Goal: Task Accomplishment & Management: Use online tool/utility

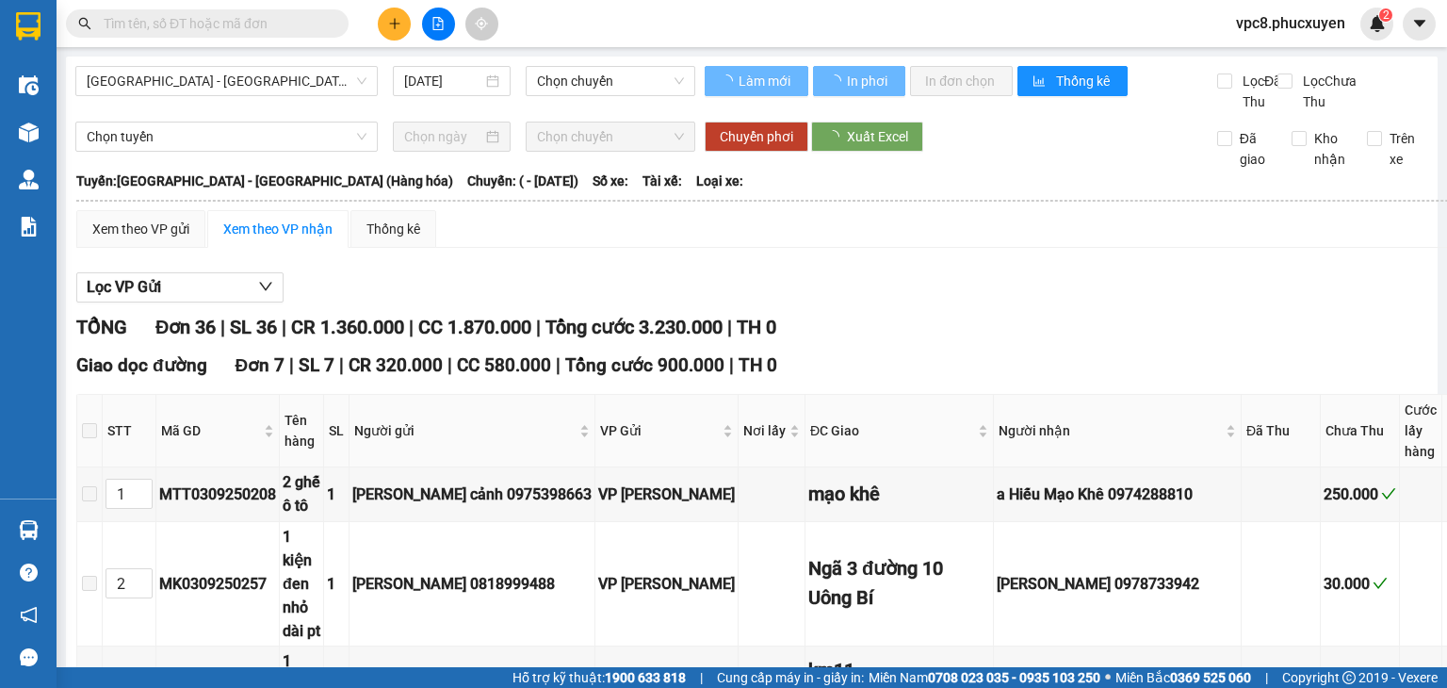
type input "03/09/2025"
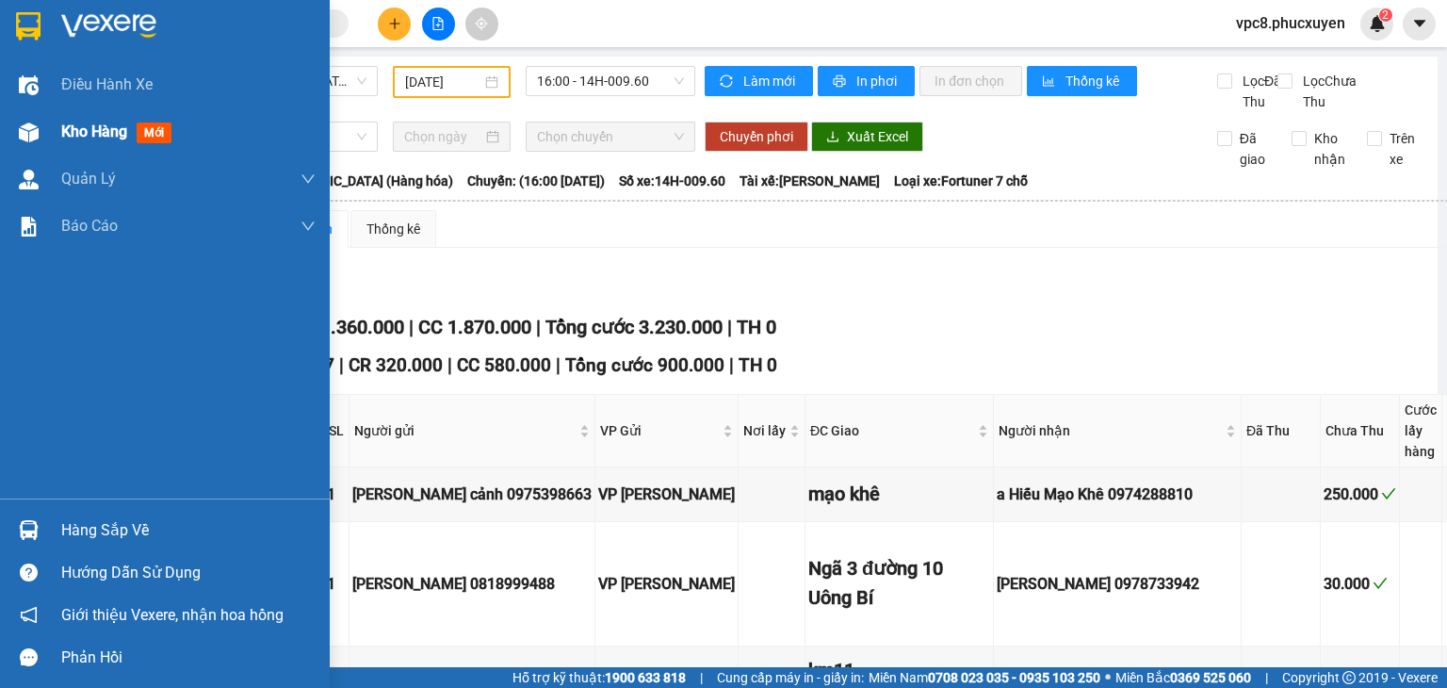
click at [30, 133] on img at bounding box center [29, 132] width 20 height 20
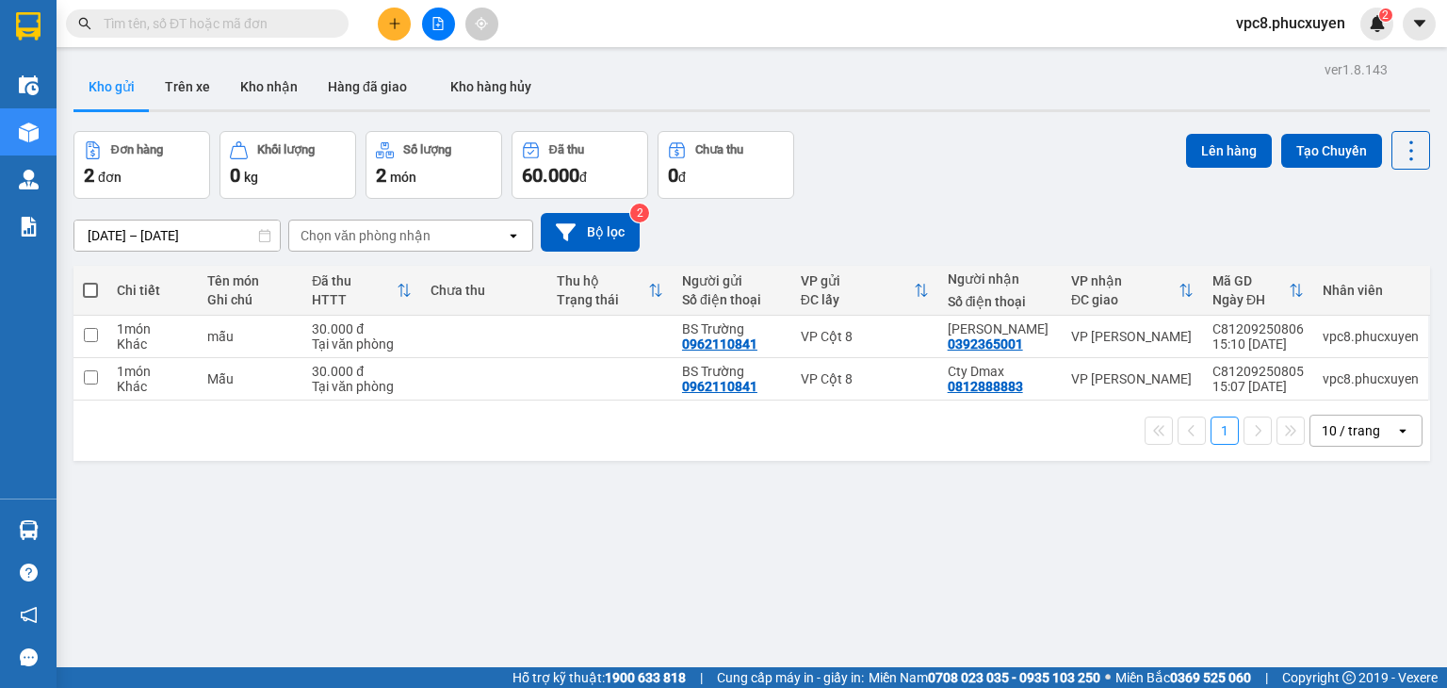
click at [90, 288] on span at bounding box center [90, 290] width 15 height 15
click at [90, 281] on input "checkbox" at bounding box center [90, 281] width 0 height 0
checkbox input "true"
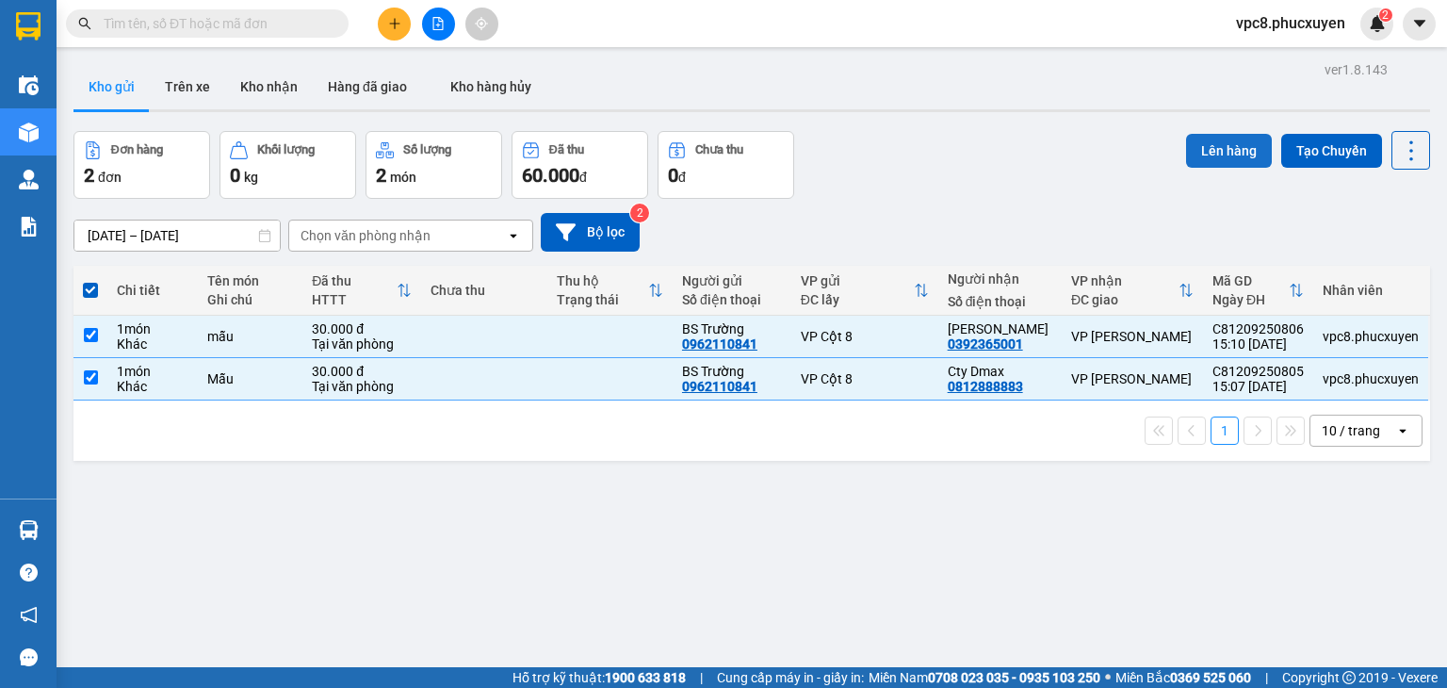
click at [1221, 142] on button "Lên hàng" at bounding box center [1229, 151] width 86 height 34
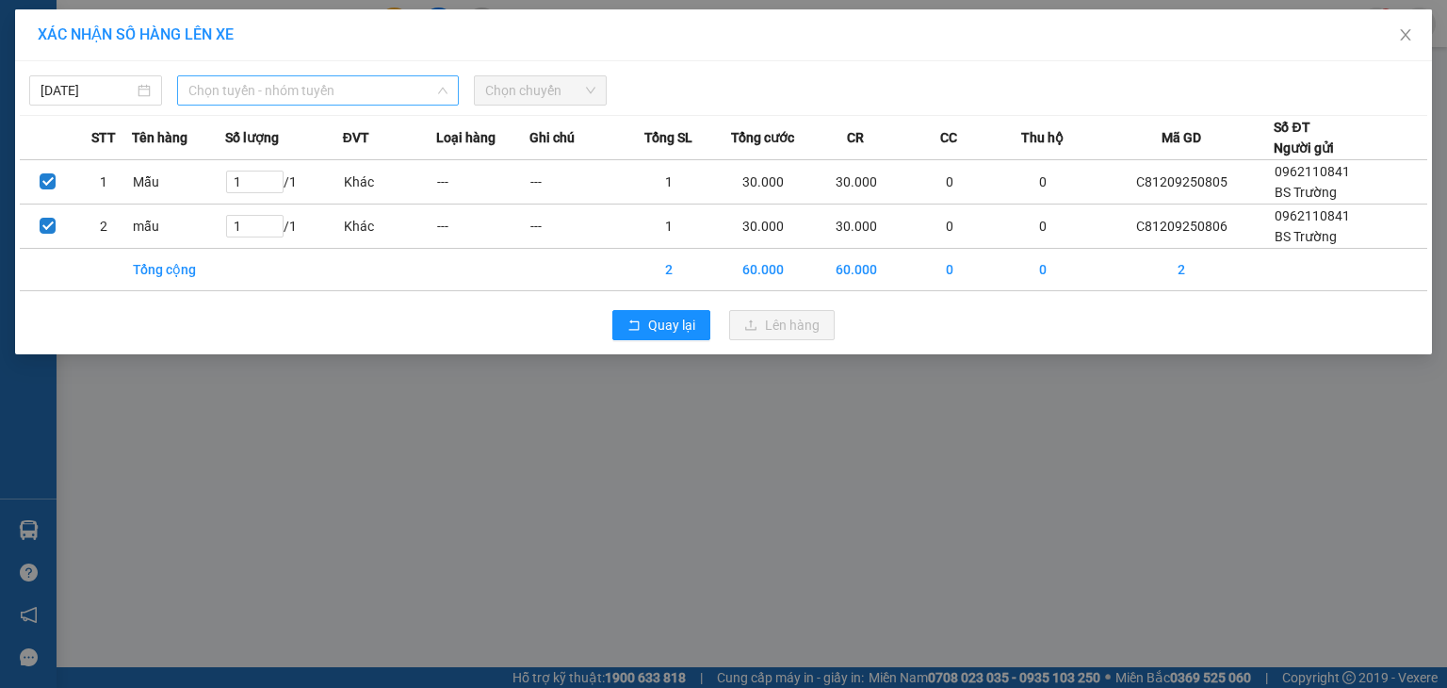
click at [319, 93] on span "Chọn tuyến - nhóm tuyến" at bounding box center [317, 90] width 259 height 28
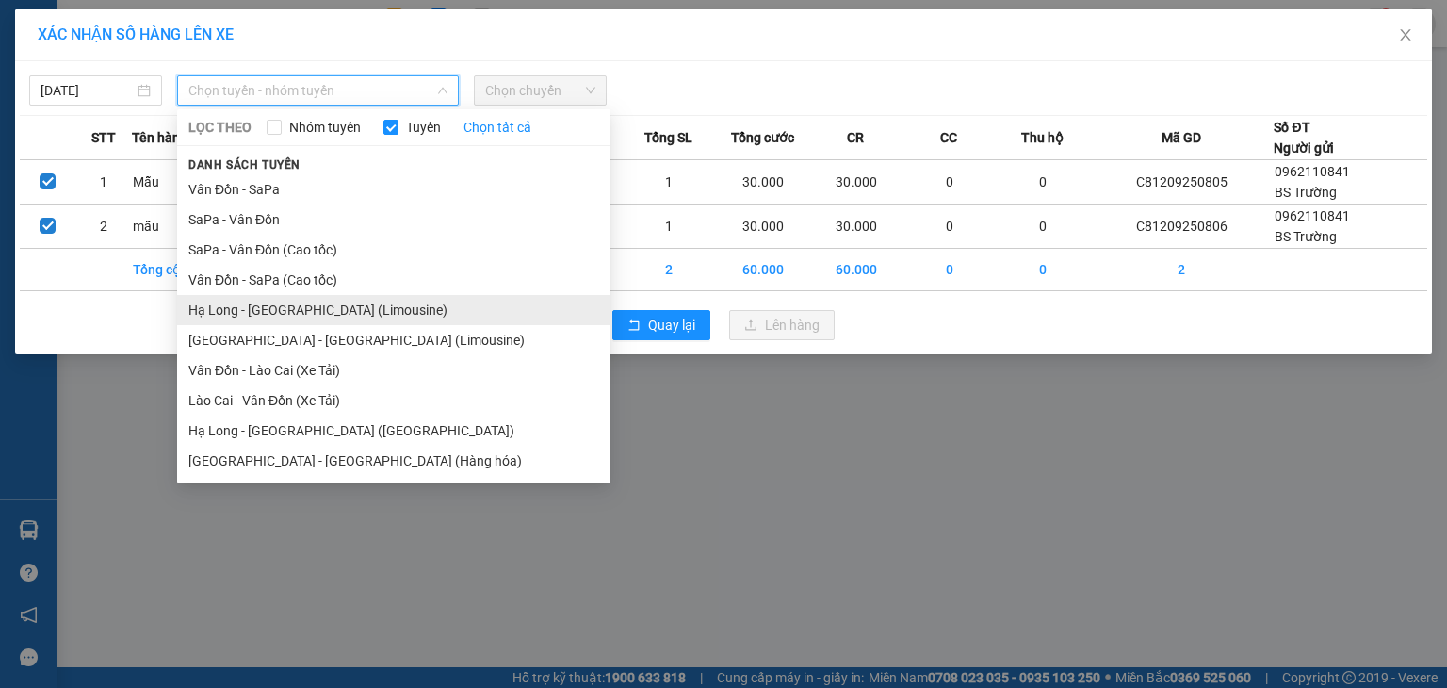
click at [343, 314] on li "Hạ Long - [GEOGRAPHIC_DATA] (Limousine)" at bounding box center [393, 310] width 433 height 30
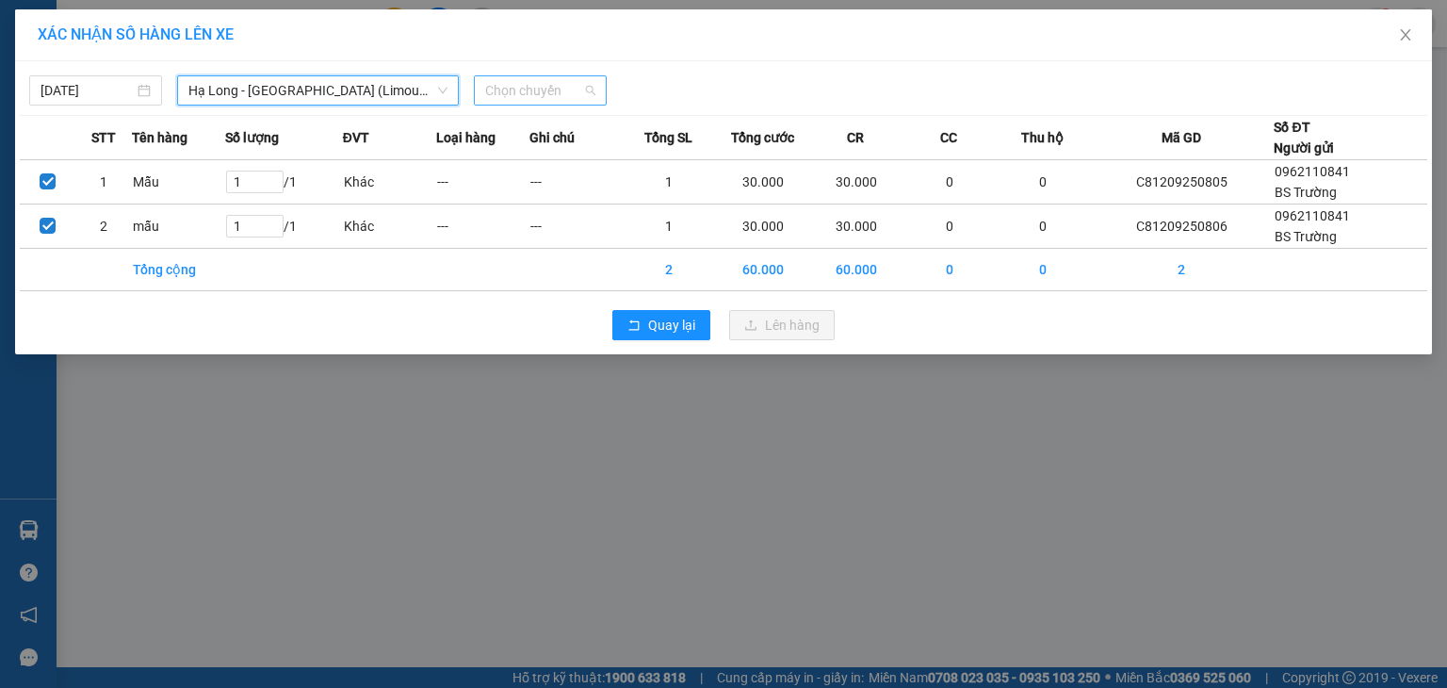
click at [525, 81] on span "Chọn chuyến" at bounding box center [540, 90] width 110 height 28
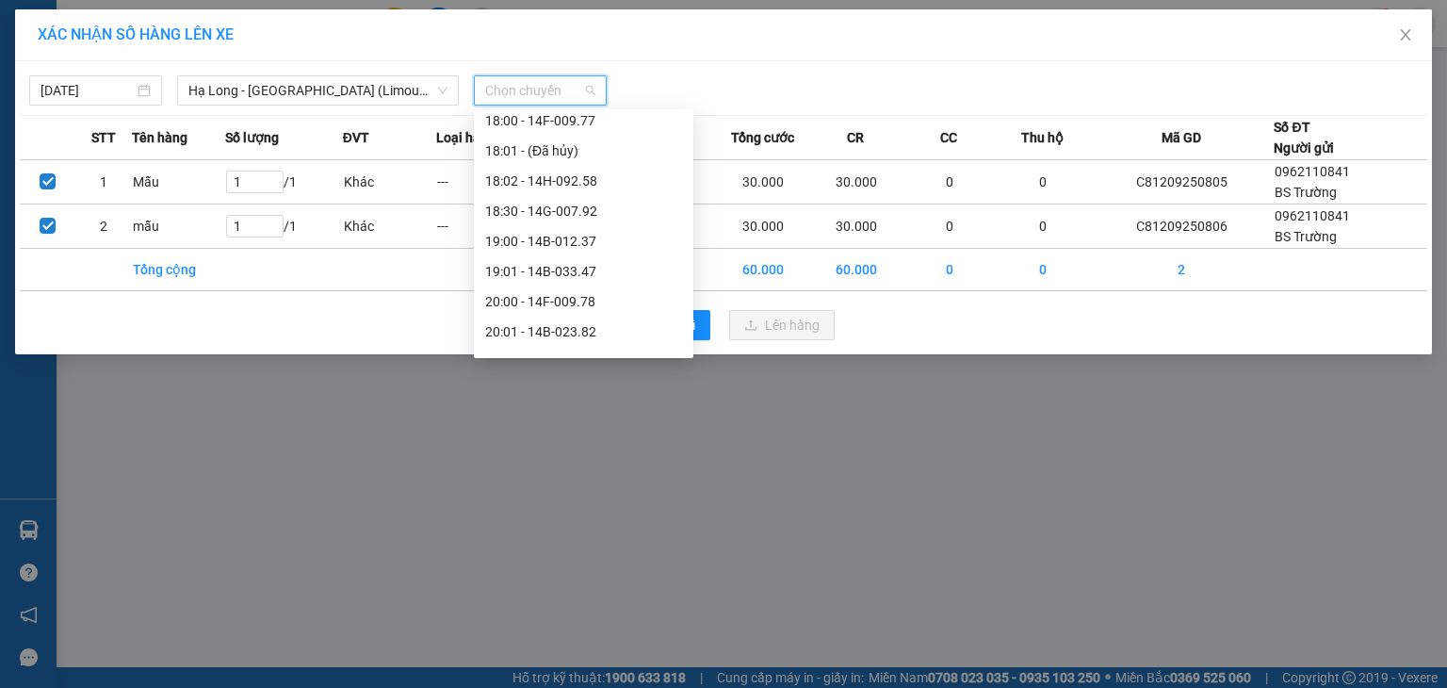
scroll to position [1741, 0]
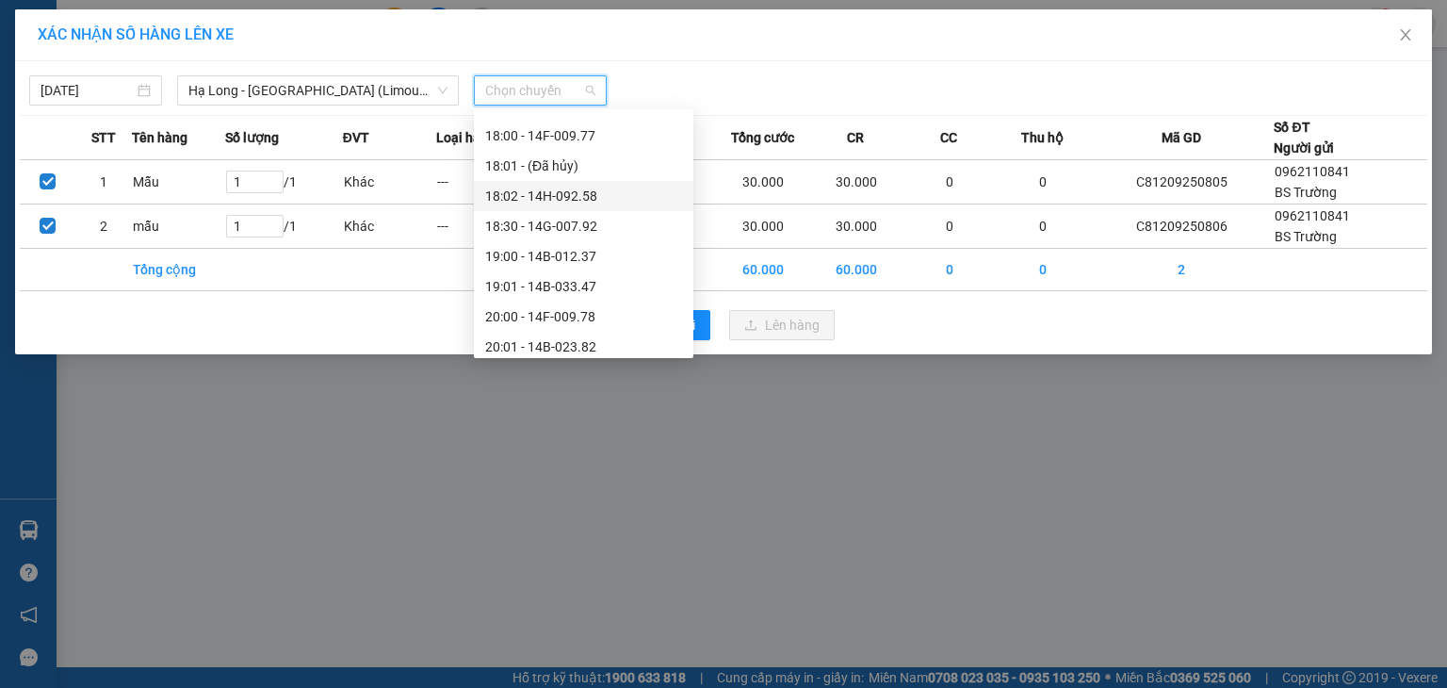
click at [573, 191] on div "18:02 - 14H-092.58" at bounding box center [583, 196] width 197 height 21
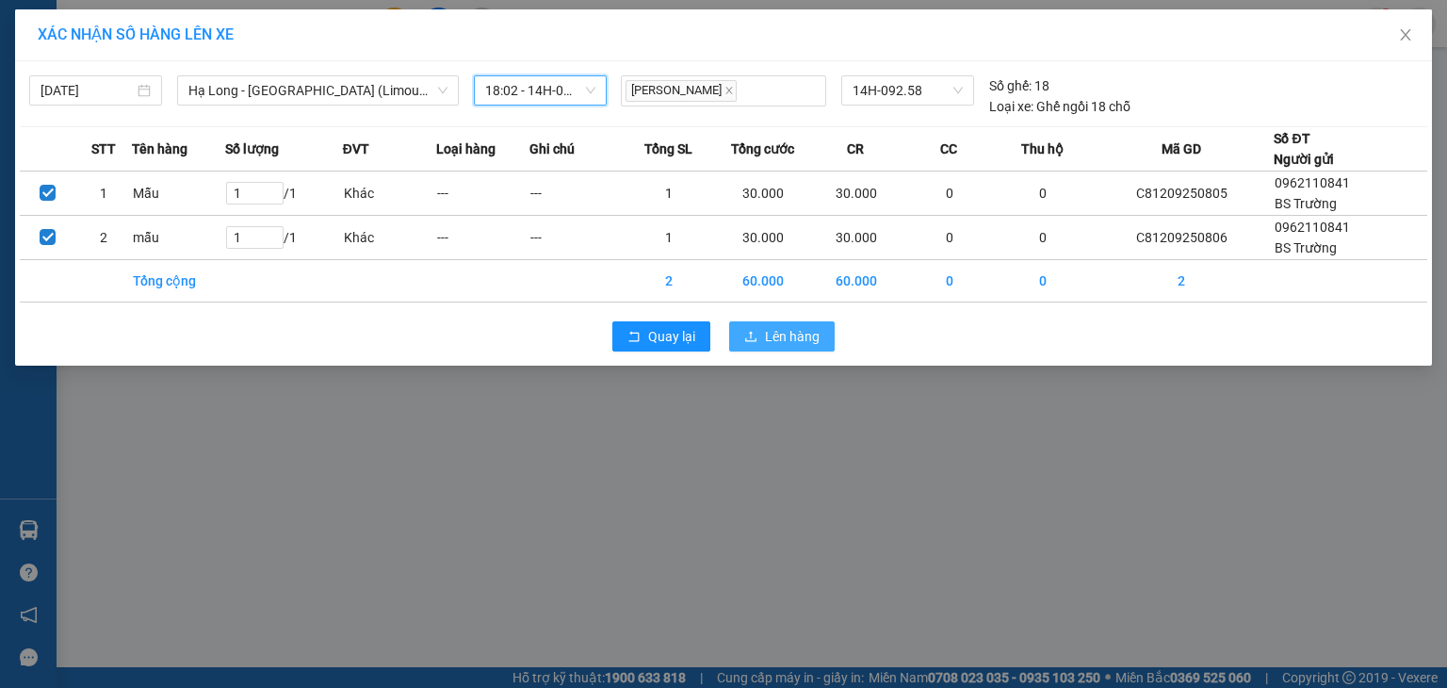
click at [783, 321] on button "Lên hàng" at bounding box center [781, 336] width 105 height 30
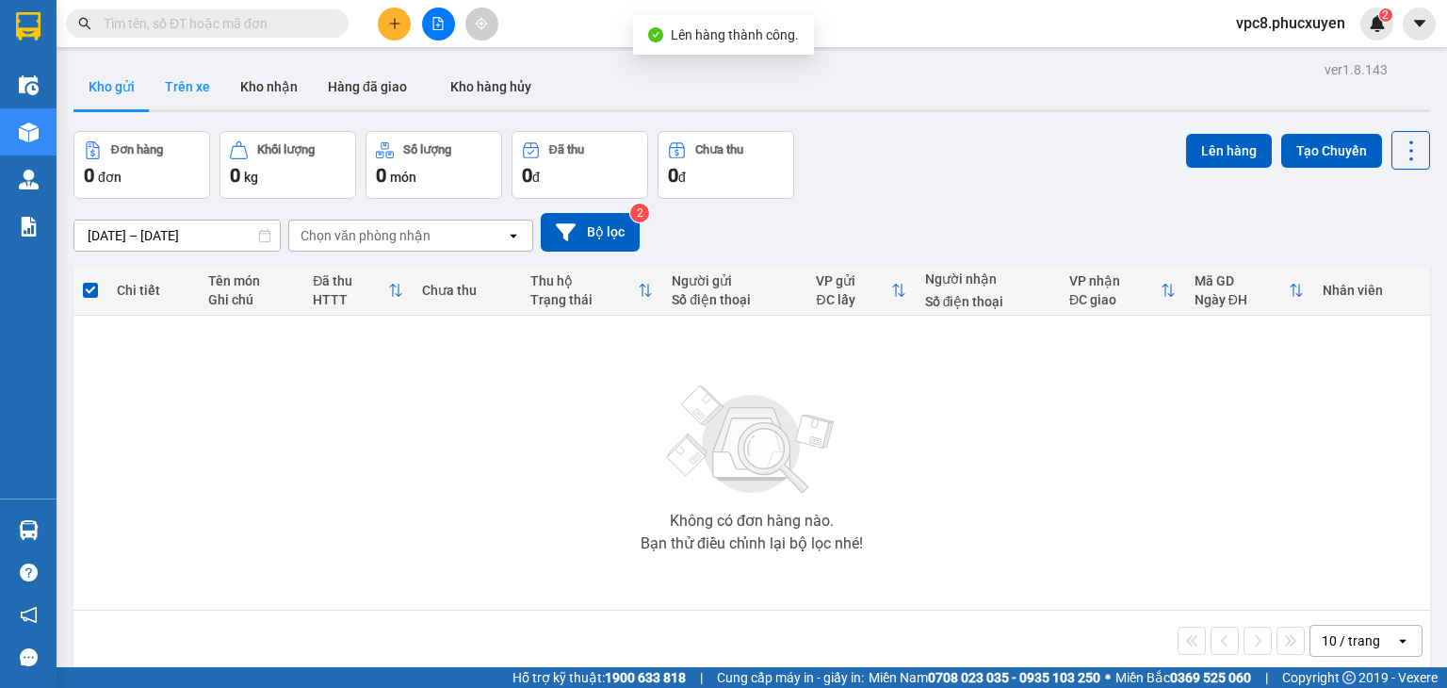
click at [188, 73] on button "Trên xe" at bounding box center [187, 86] width 75 height 45
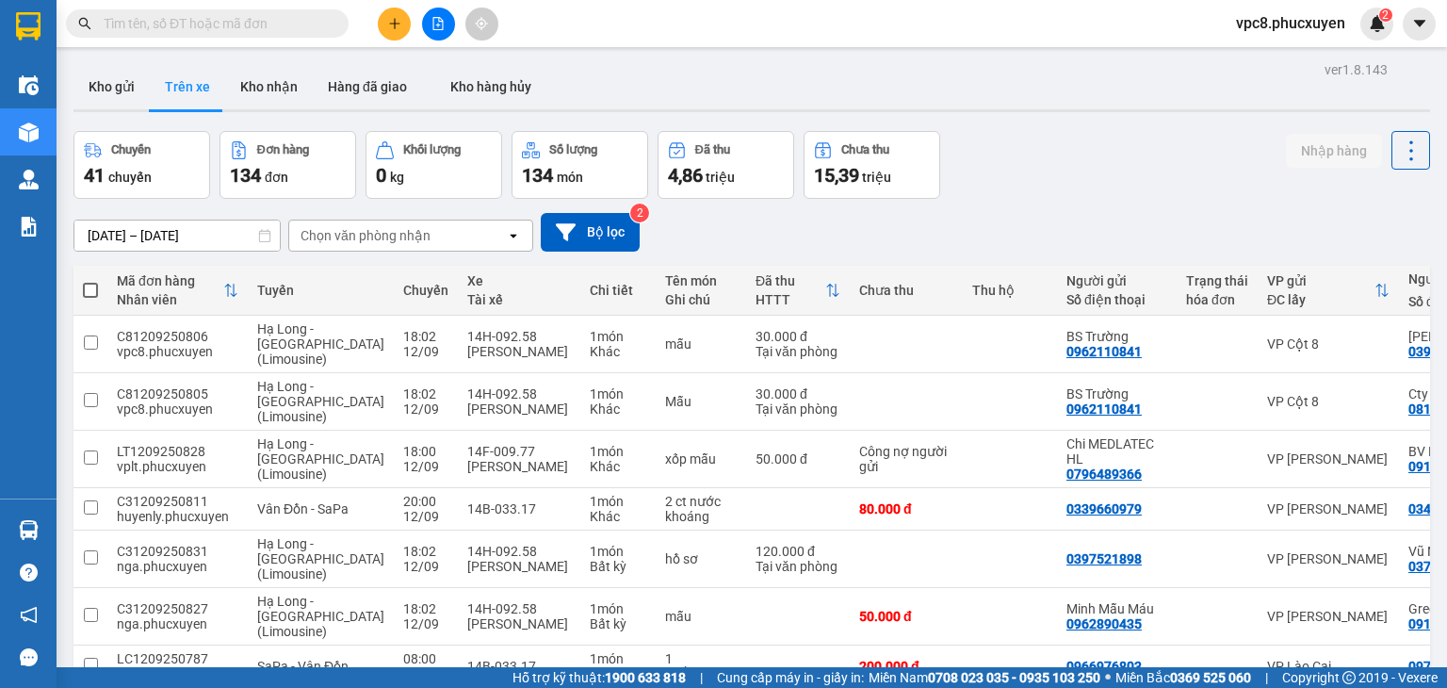
click at [1017, 164] on div "Chuyến 41 chuyến Đơn hàng 134 đơn Khối lượng 0 kg Số lượng 134 món Đã thu 4,86 …" at bounding box center [751, 165] width 1356 height 68
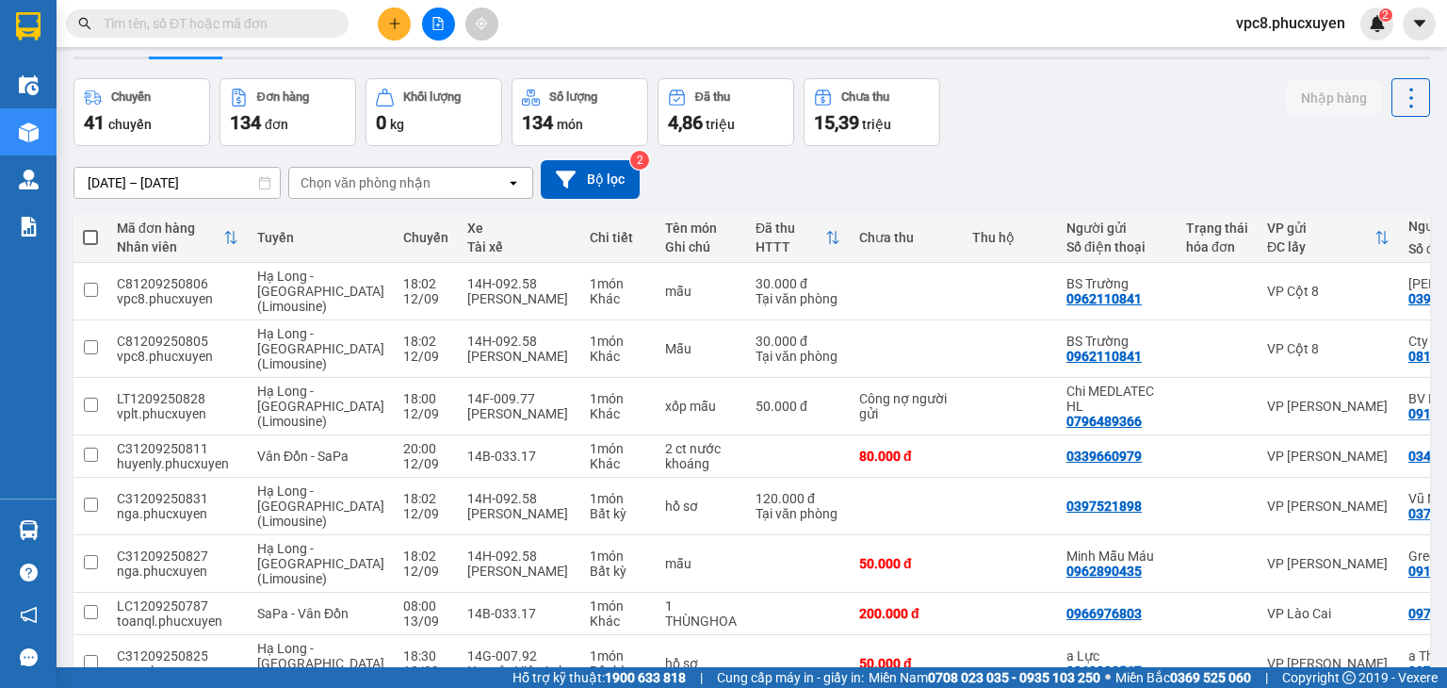
scroll to position [52, 0]
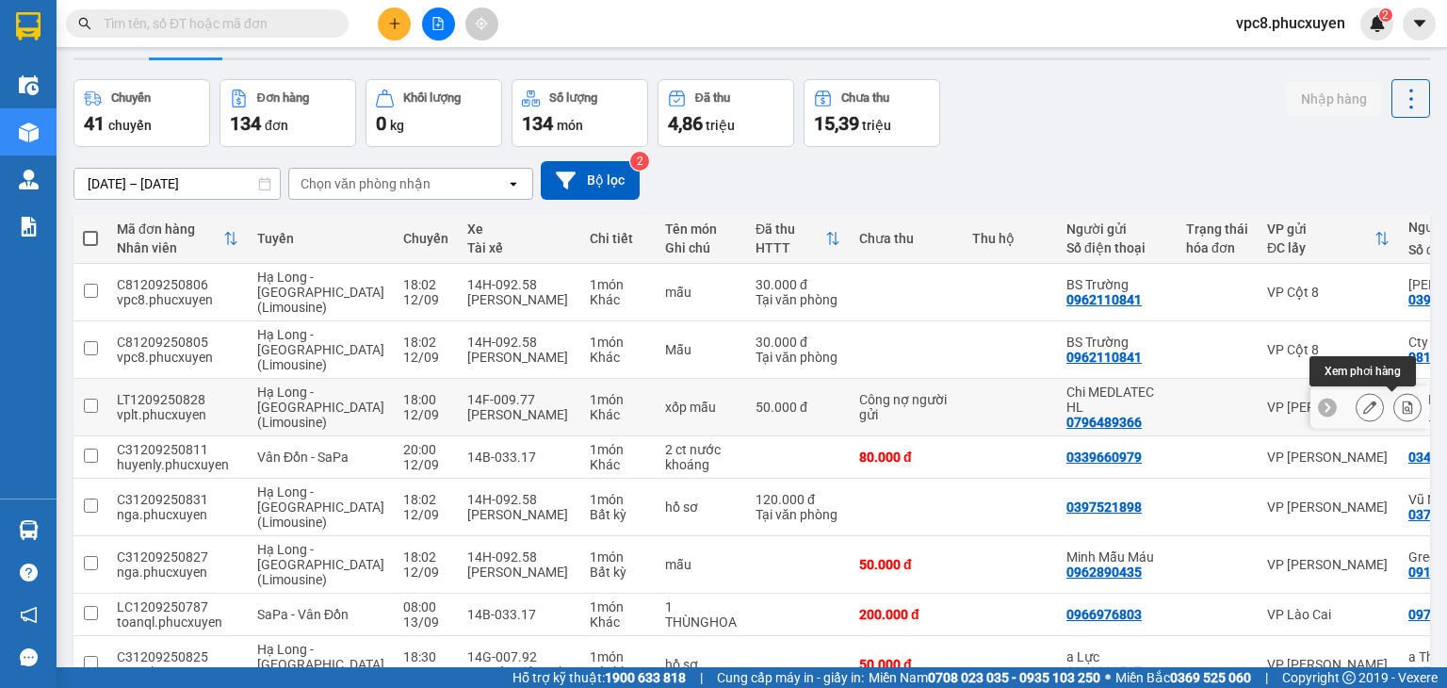
click at [1403, 406] on icon at bounding box center [1408, 406] width 10 height 13
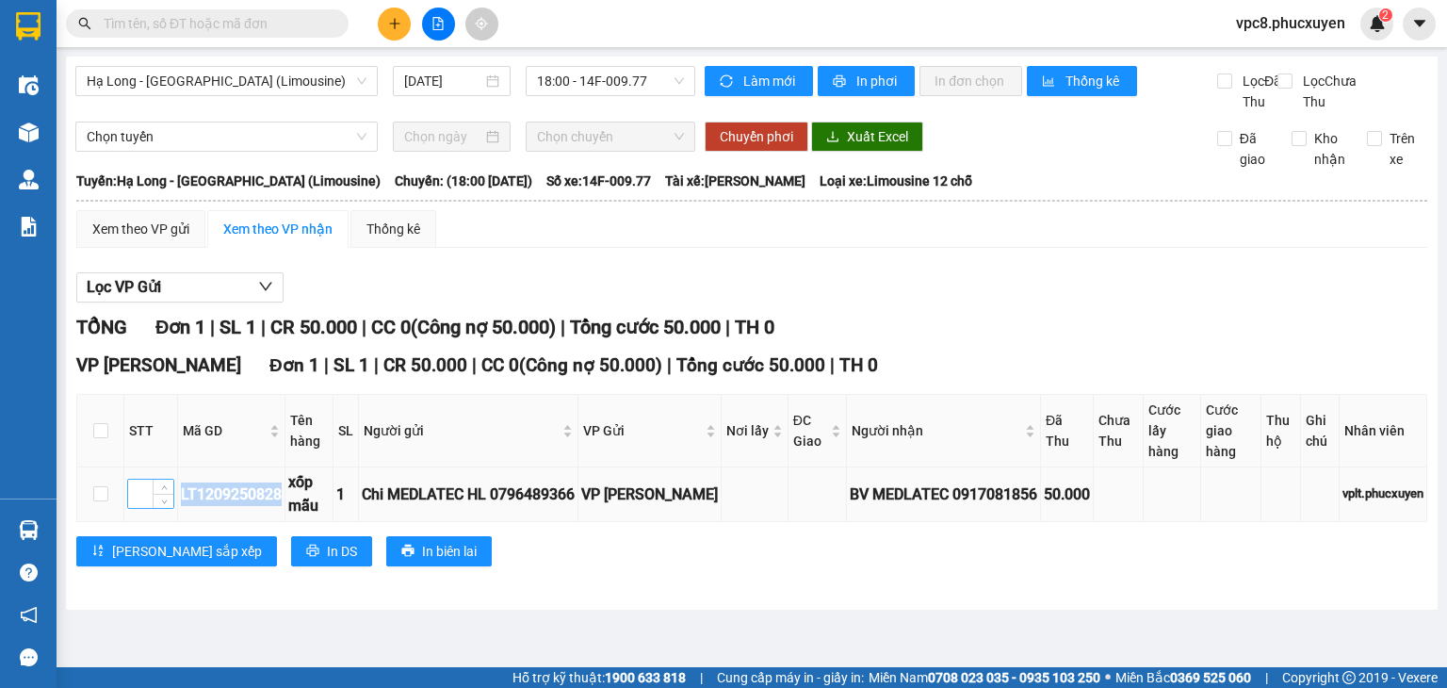
drag, startPoint x: 281, startPoint y: 511, endPoint x: 173, endPoint y: 520, distance: 107.7
click at [173, 520] on tr "LT1209250828 xốp mẫu 1 Chi MEDLATEC HL 0796489366 VP Loong Toòng BV MEDLATEC 09…" at bounding box center [752, 494] width 1350 height 54
copy tr "LT1209250828"
click at [155, 25] on input "text" at bounding box center [215, 23] width 222 height 21
paste input "LT1209250828"
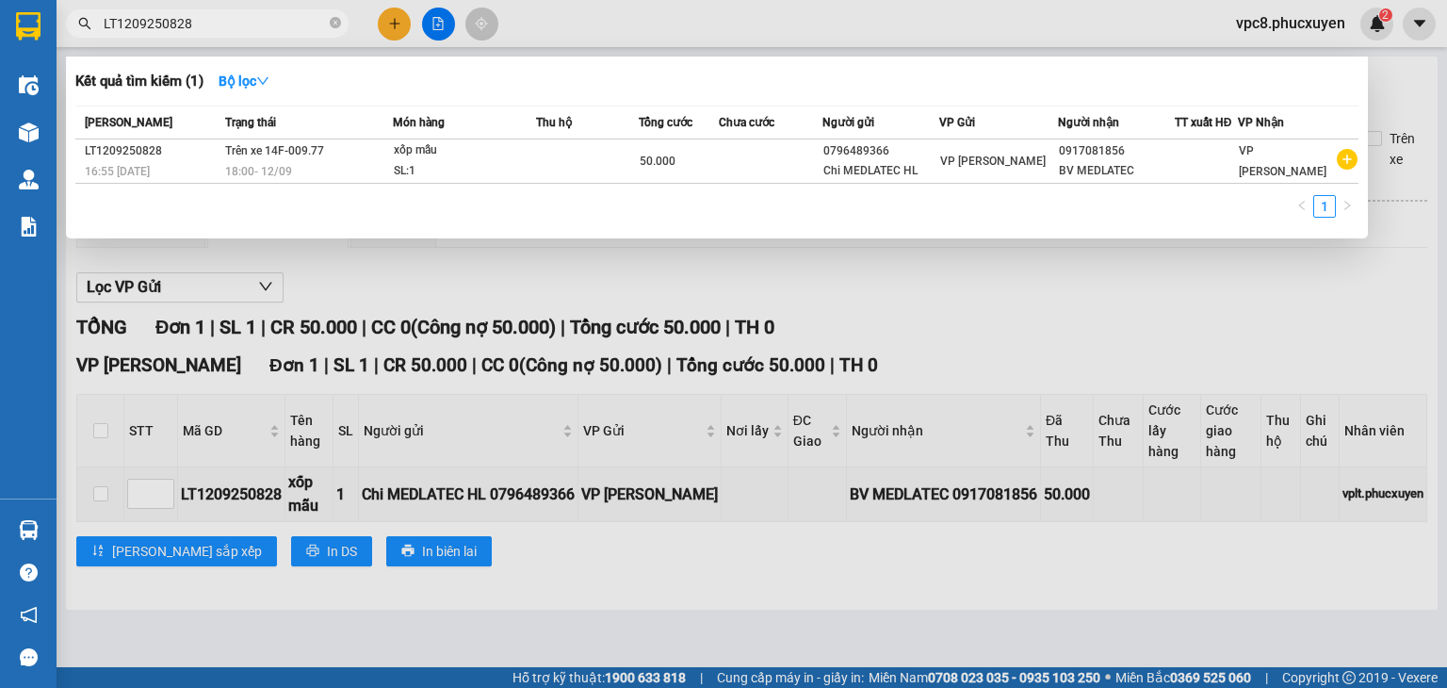
type input "LT1209250828"
